Goal: Task Accomplishment & Management: Use online tool/utility

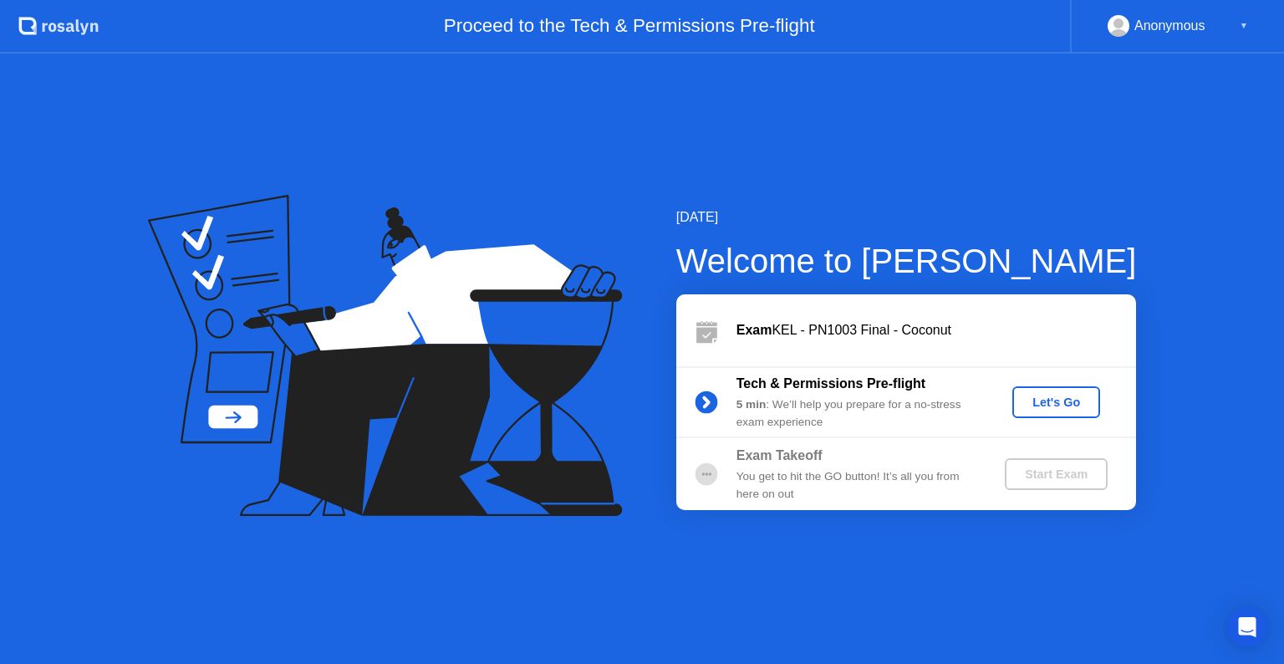
click at [1043, 406] on div "Let's Go" at bounding box center [1056, 401] width 74 height 13
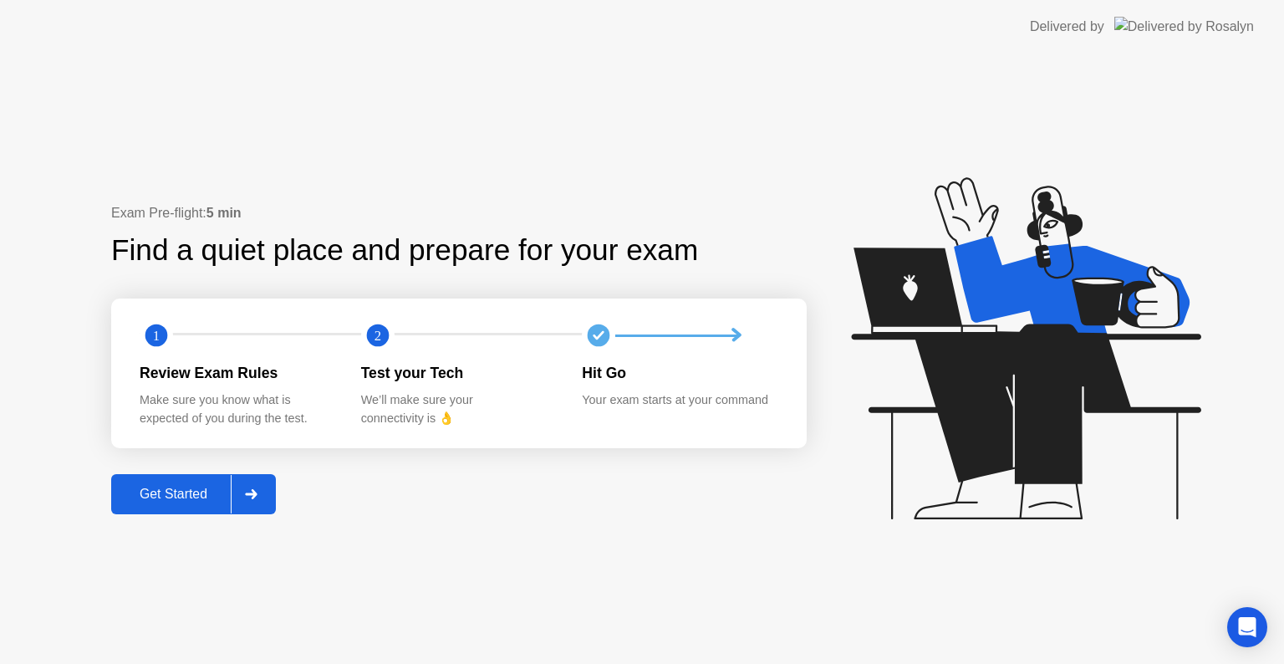
click at [189, 497] on div "Get Started" at bounding box center [173, 494] width 115 height 15
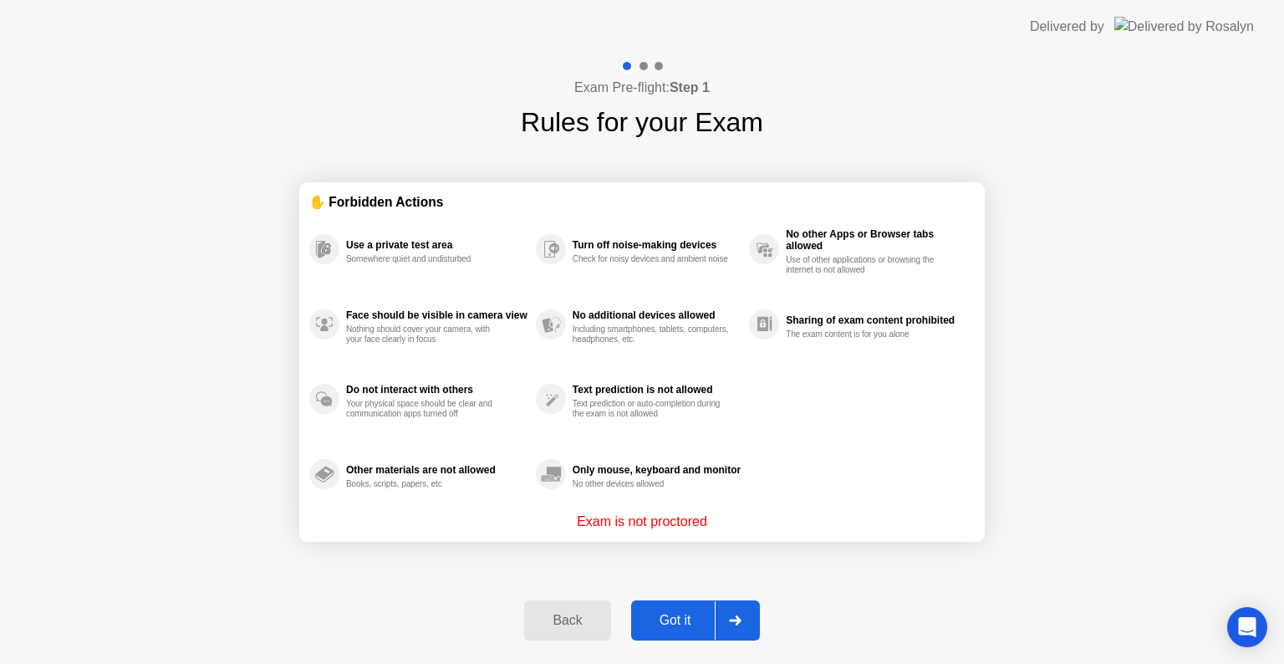
click at [668, 613] on div "Got it" at bounding box center [675, 620] width 79 height 15
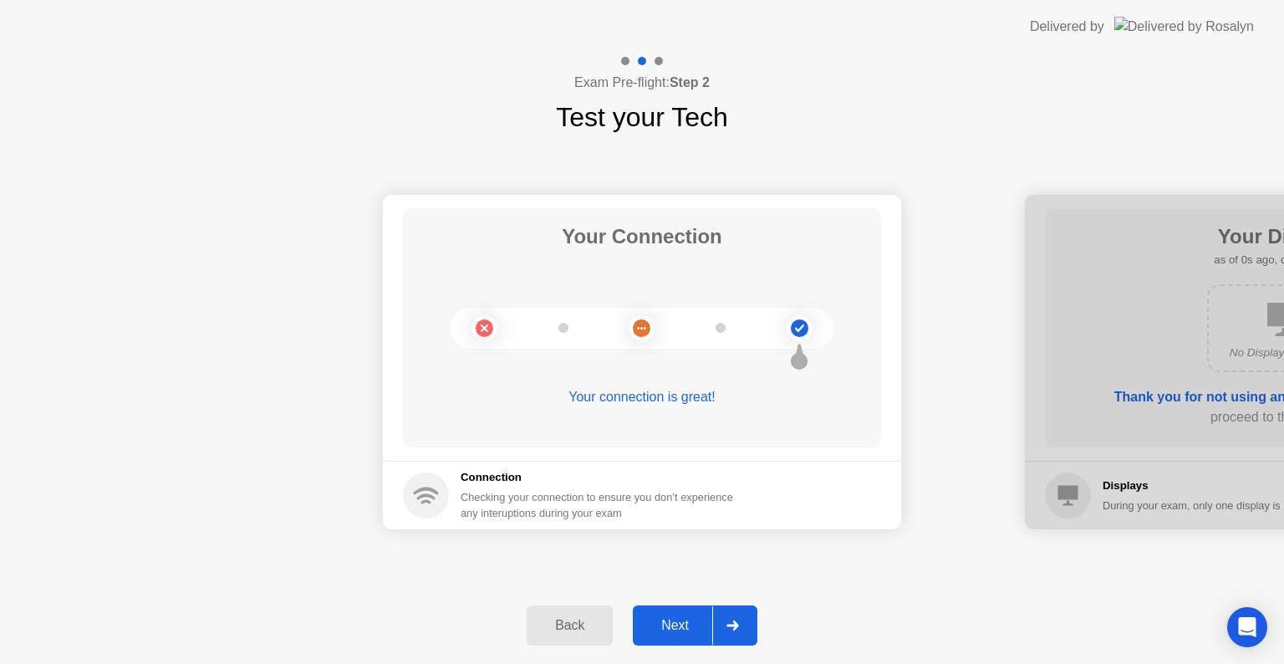
click at [668, 610] on button "Next" at bounding box center [695, 625] width 125 height 40
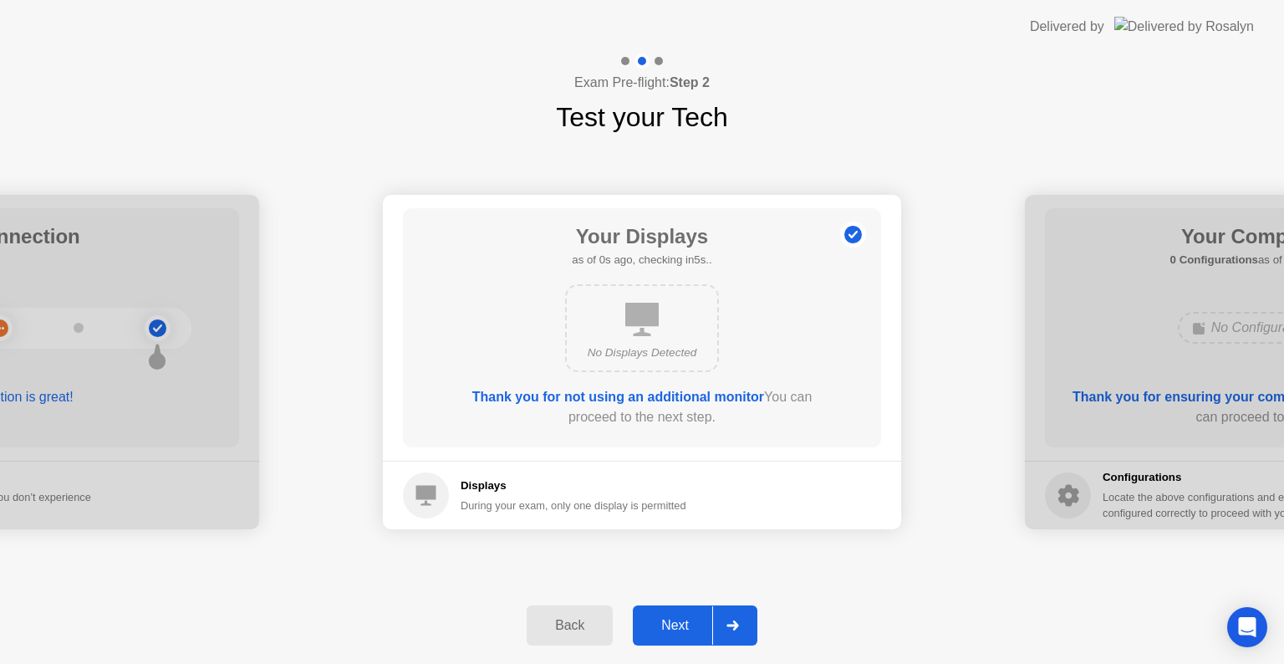
click at [668, 610] on button "Next" at bounding box center [695, 625] width 125 height 40
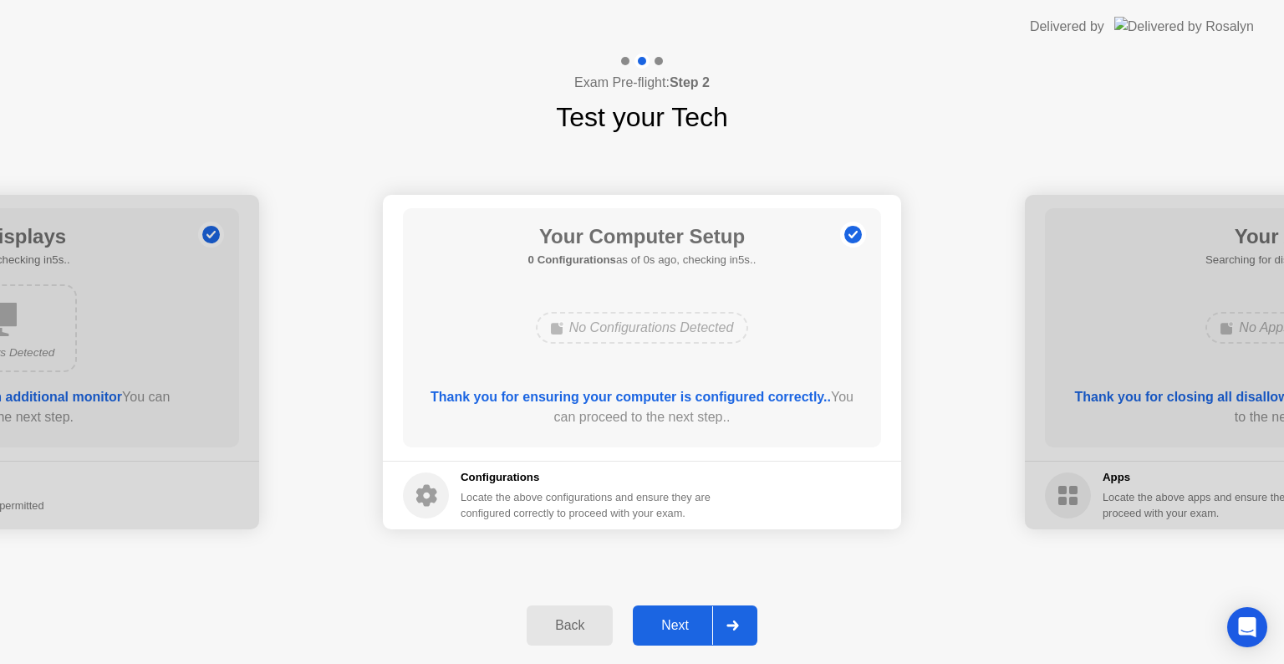
click at [668, 610] on button "Next" at bounding box center [695, 625] width 125 height 40
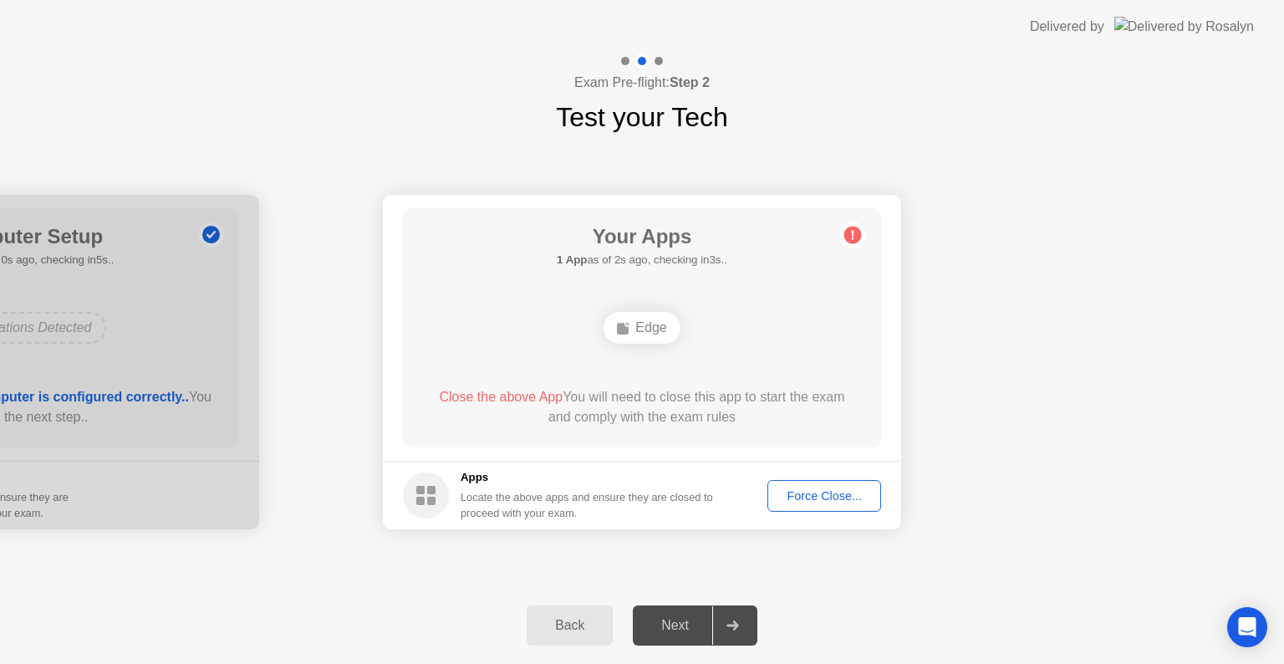
click at [829, 489] on div "Force Close..." at bounding box center [824, 495] width 102 height 13
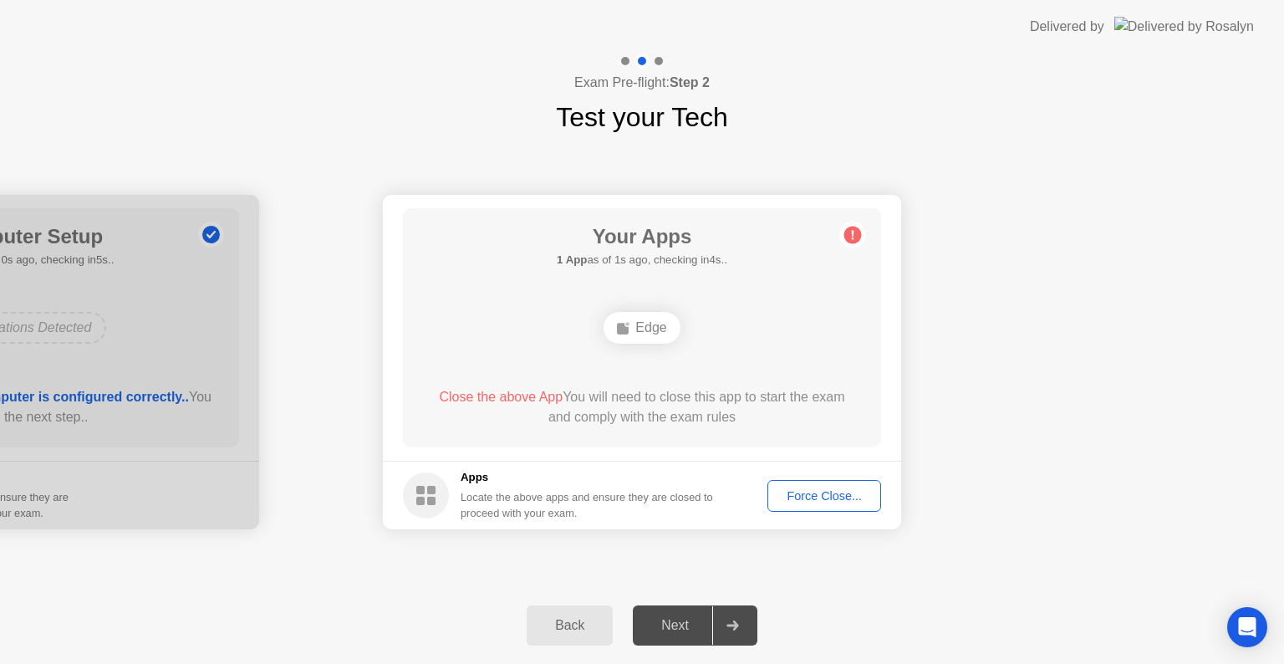
click at [814, 475] on footer "Apps Locate the above apps and ensure they are closed to proceed with your exam…" at bounding box center [642, 495] width 518 height 69
click at [814, 495] on div "Force Close..." at bounding box center [824, 495] width 102 height 13
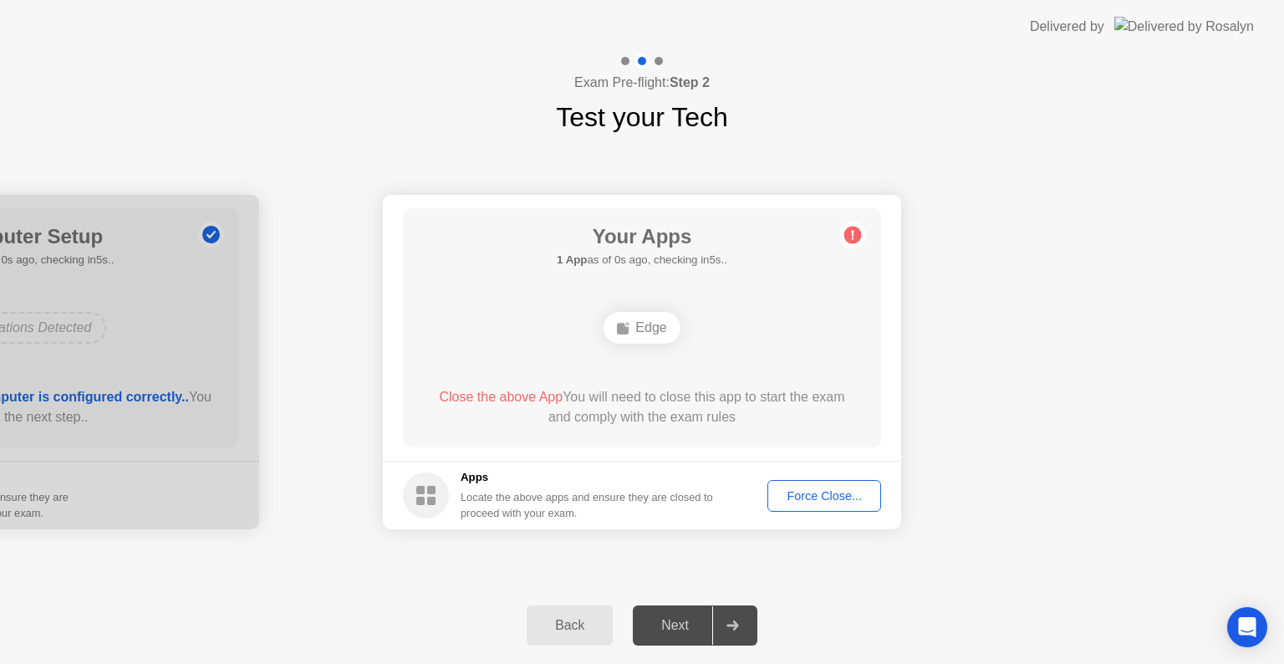
click at [678, 619] on div "Next" at bounding box center [675, 625] width 74 height 15
click at [801, 489] on div "Force Close..." at bounding box center [824, 495] width 102 height 13
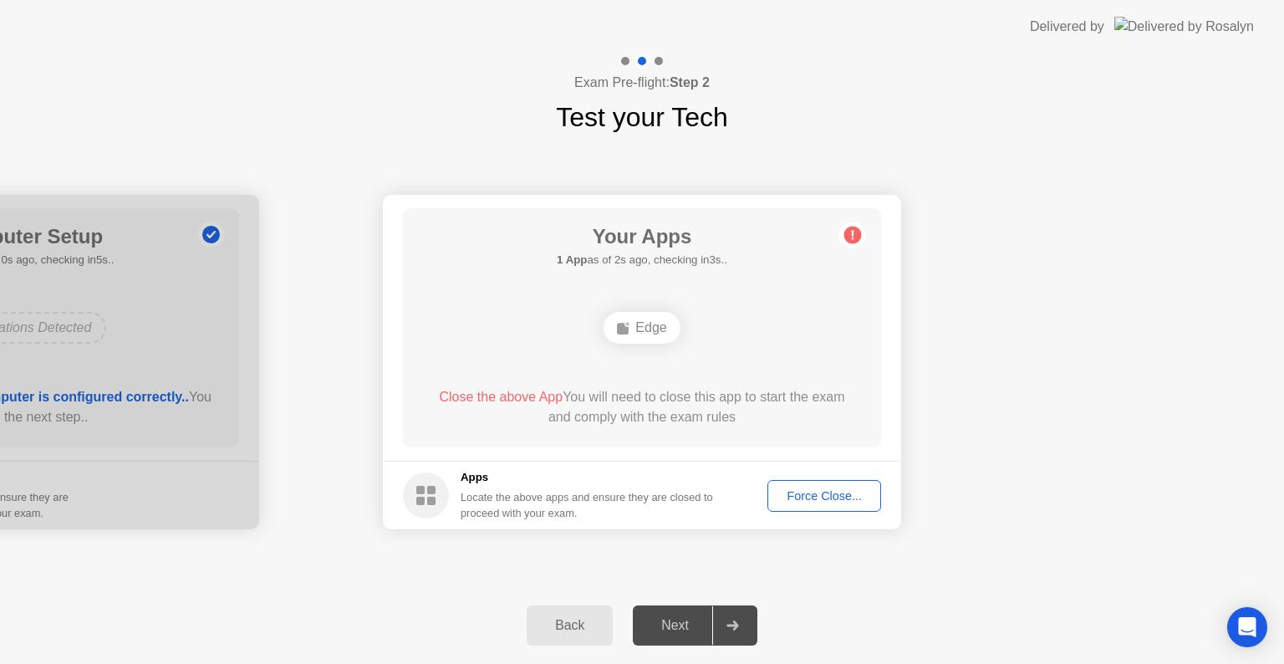
click at [672, 633] on div "Next" at bounding box center [675, 625] width 74 height 15
click at [681, 619] on div "Next" at bounding box center [675, 625] width 74 height 15
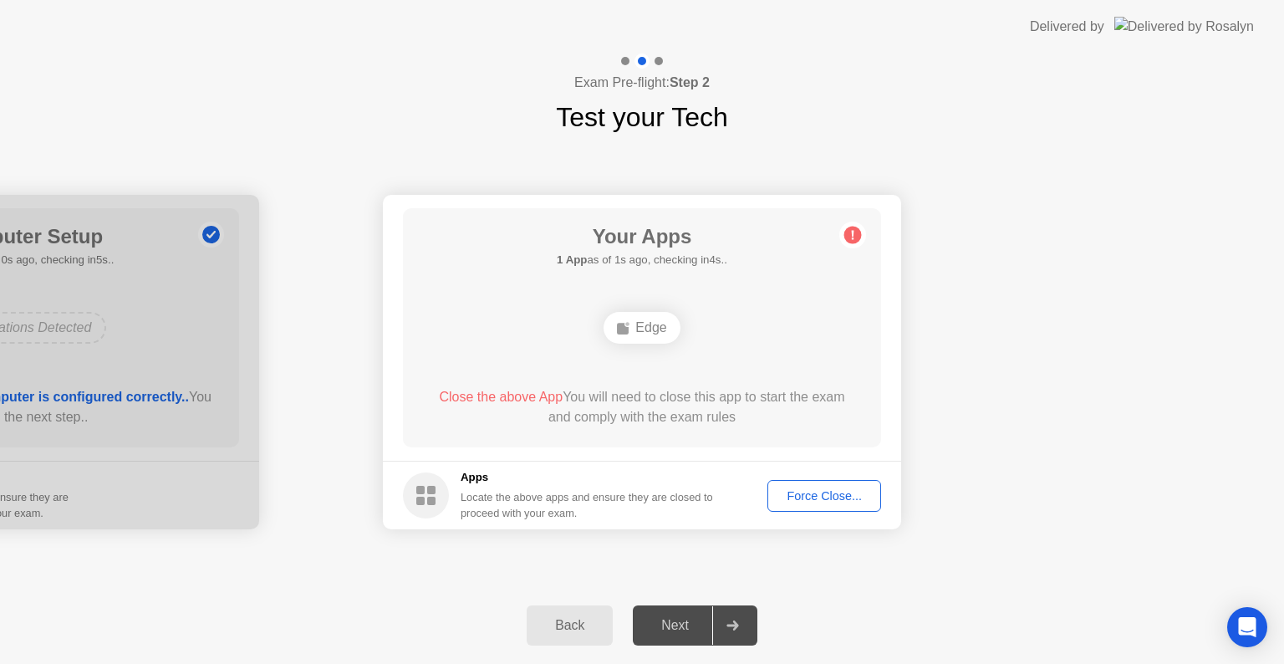
click at [679, 624] on div "Next" at bounding box center [675, 625] width 74 height 15
click at [808, 514] on footer "Apps Locate the above apps and ensure they are closed to proceed with your exam…" at bounding box center [642, 495] width 518 height 69
click at [823, 497] on div "Force Close..." at bounding box center [824, 495] width 102 height 13
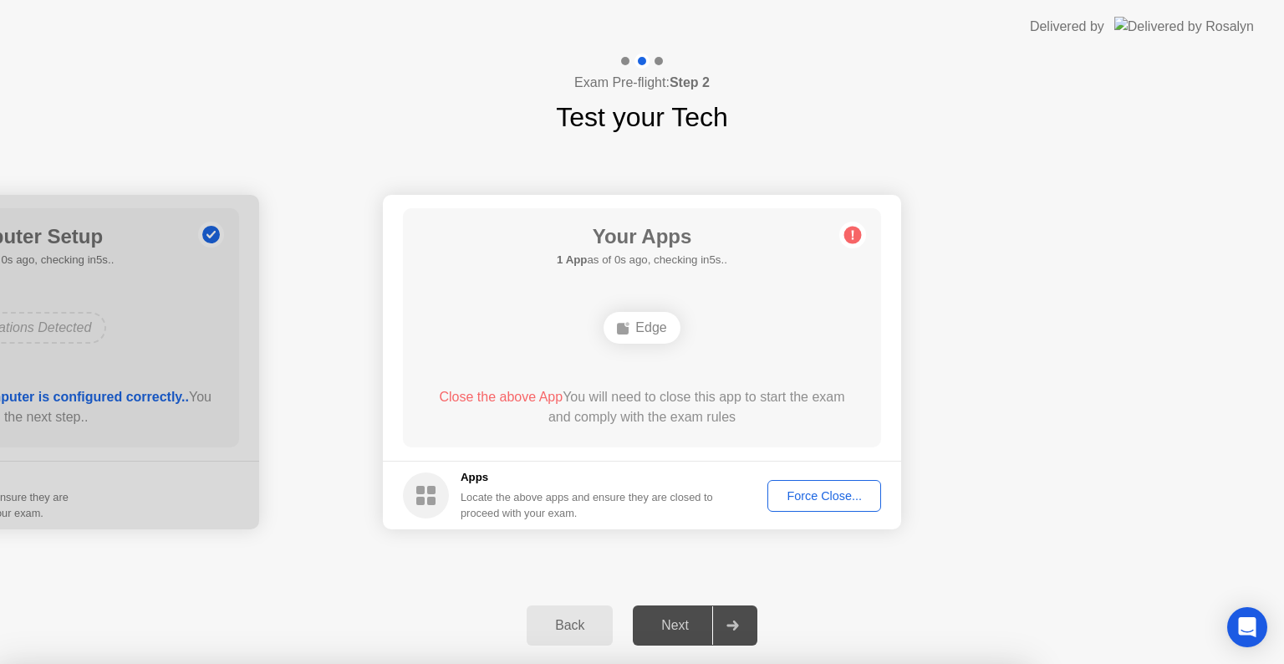
drag, startPoint x: 696, startPoint y: 442, endPoint x: 686, endPoint y: 430, distance: 16.1
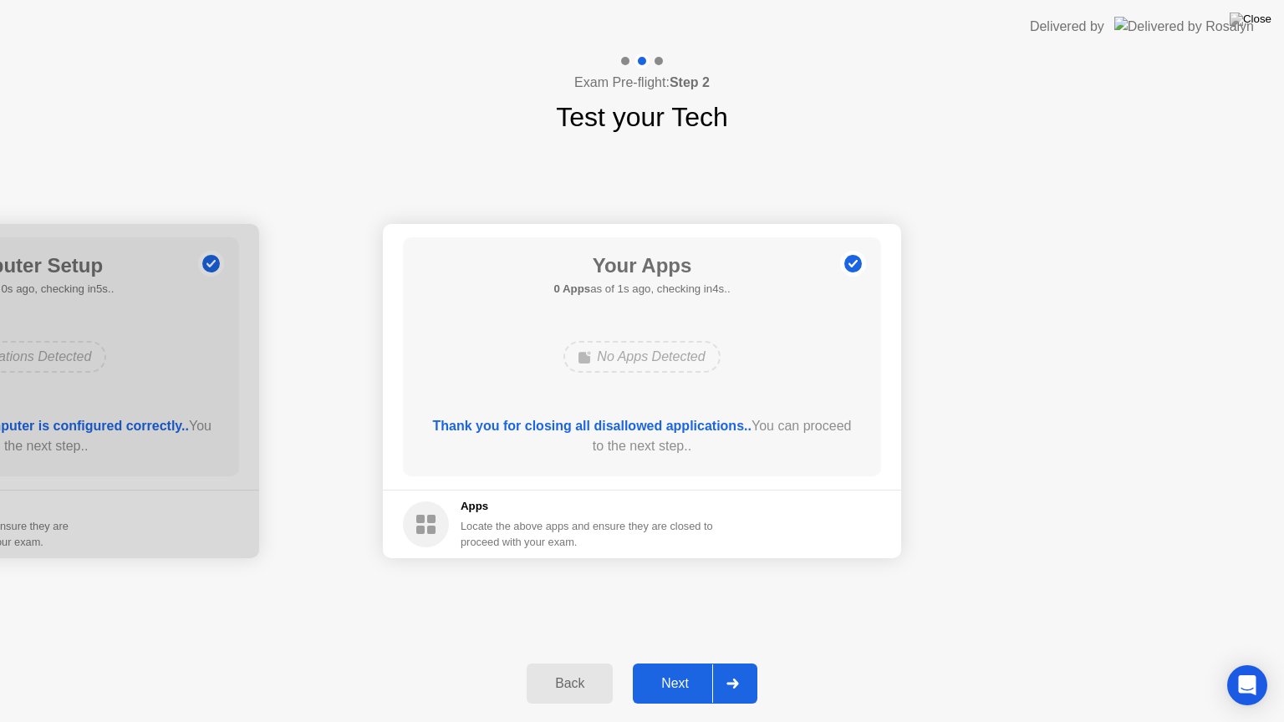
click at [680, 663] on div "Next" at bounding box center [675, 683] width 74 height 15
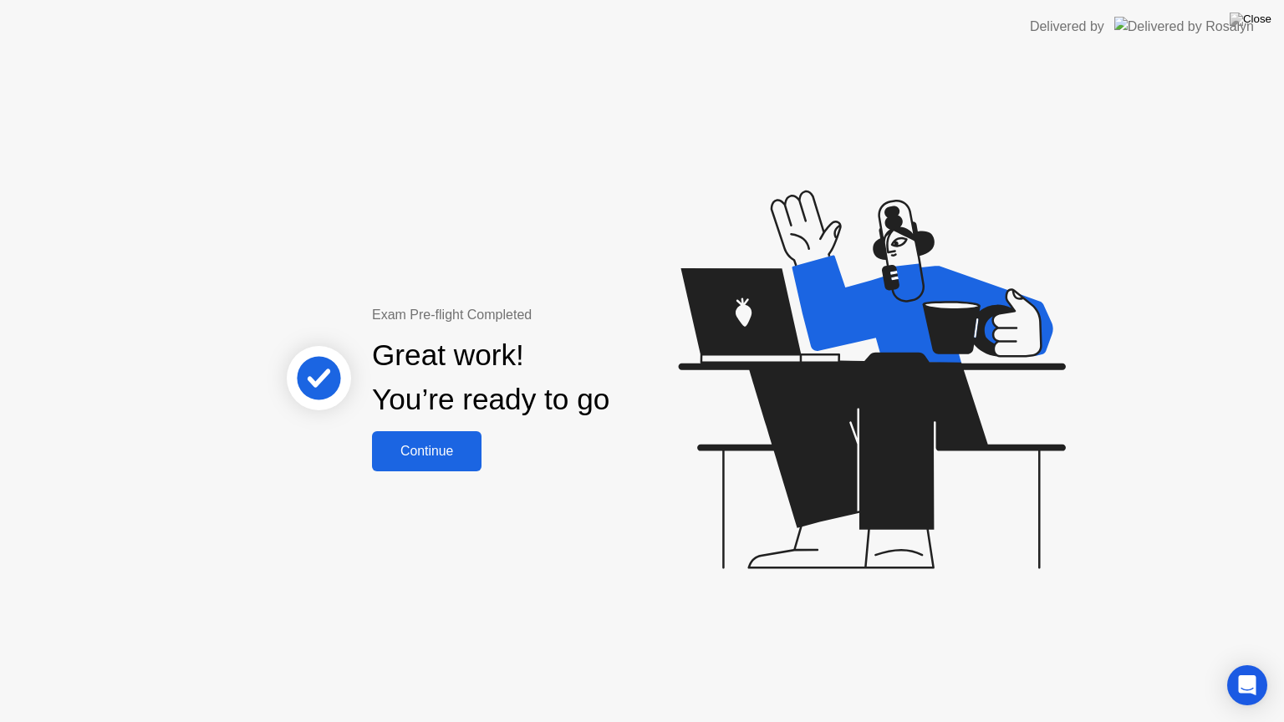
click at [427, 457] on div "Continue" at bounding box center [426, 451] width 99 height 15
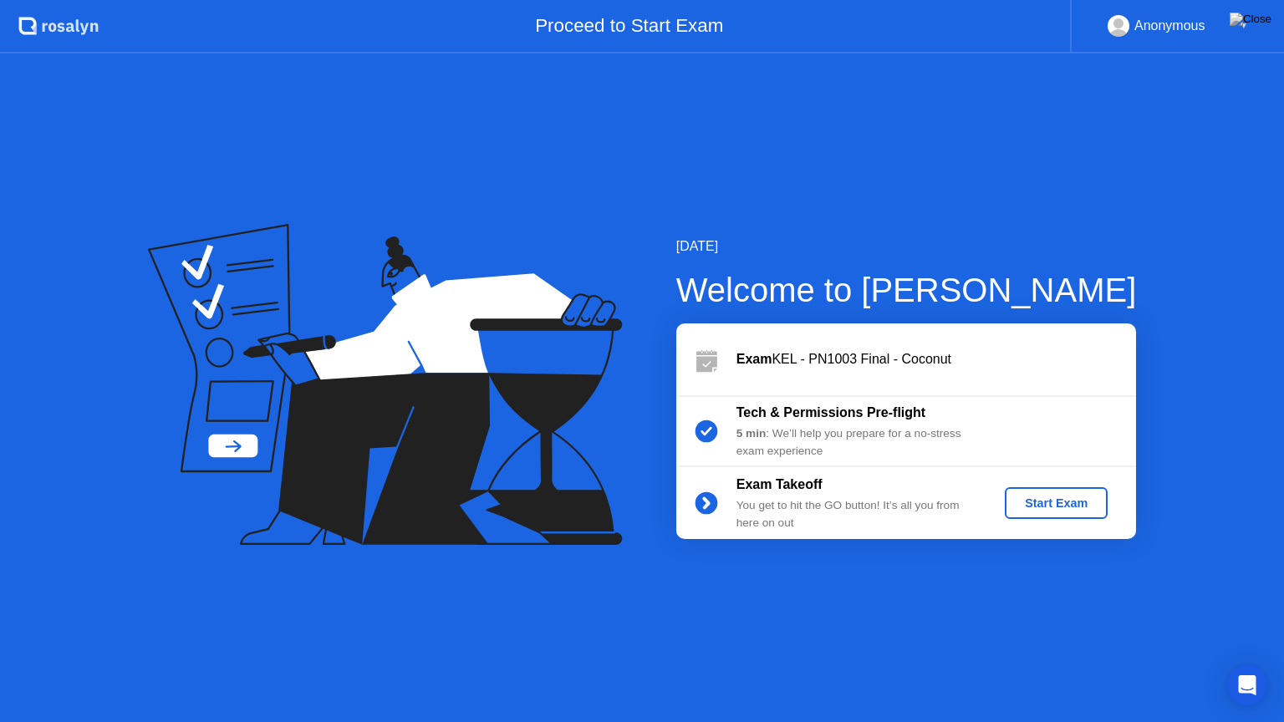
click at [1039, 492] on button "Start Exam" at bounding box center [1056, 503] width 103 height 32
